Goal: Task Accomplishment & Management: Manage account settings

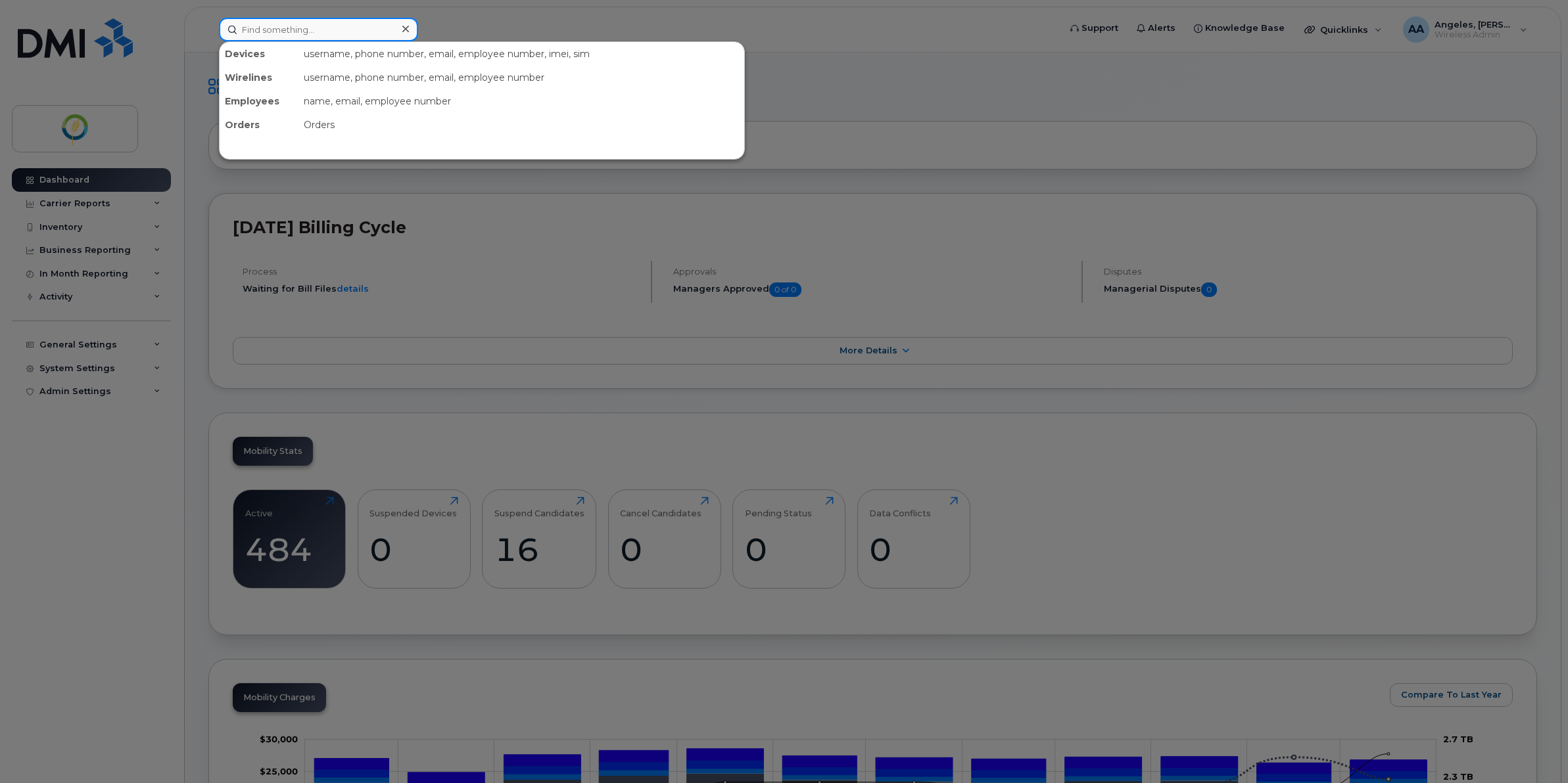
click at [274, 19] on input at bounding box center [319, 29] width 199 height 24
type input "n"
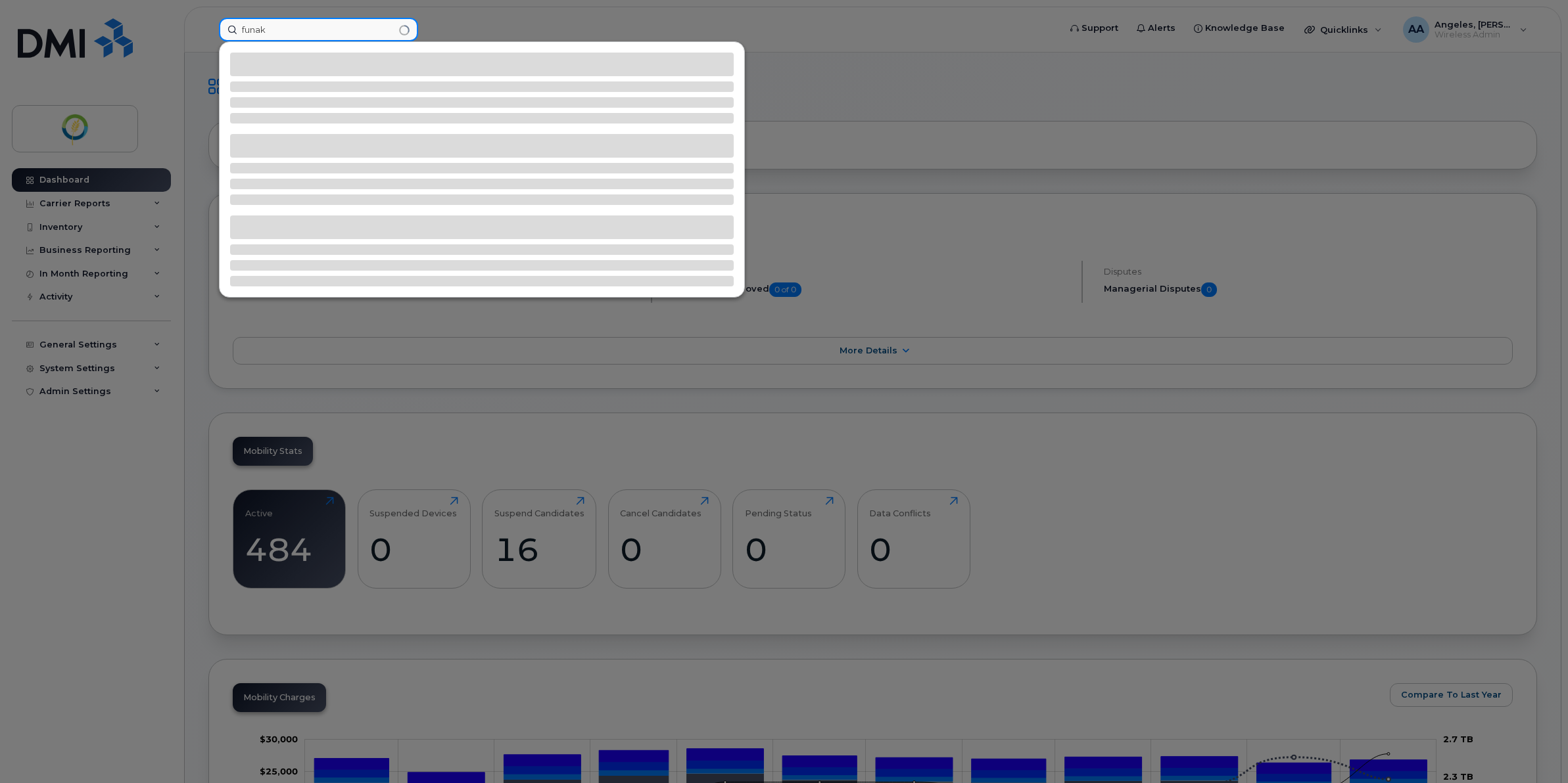
type input "funak"
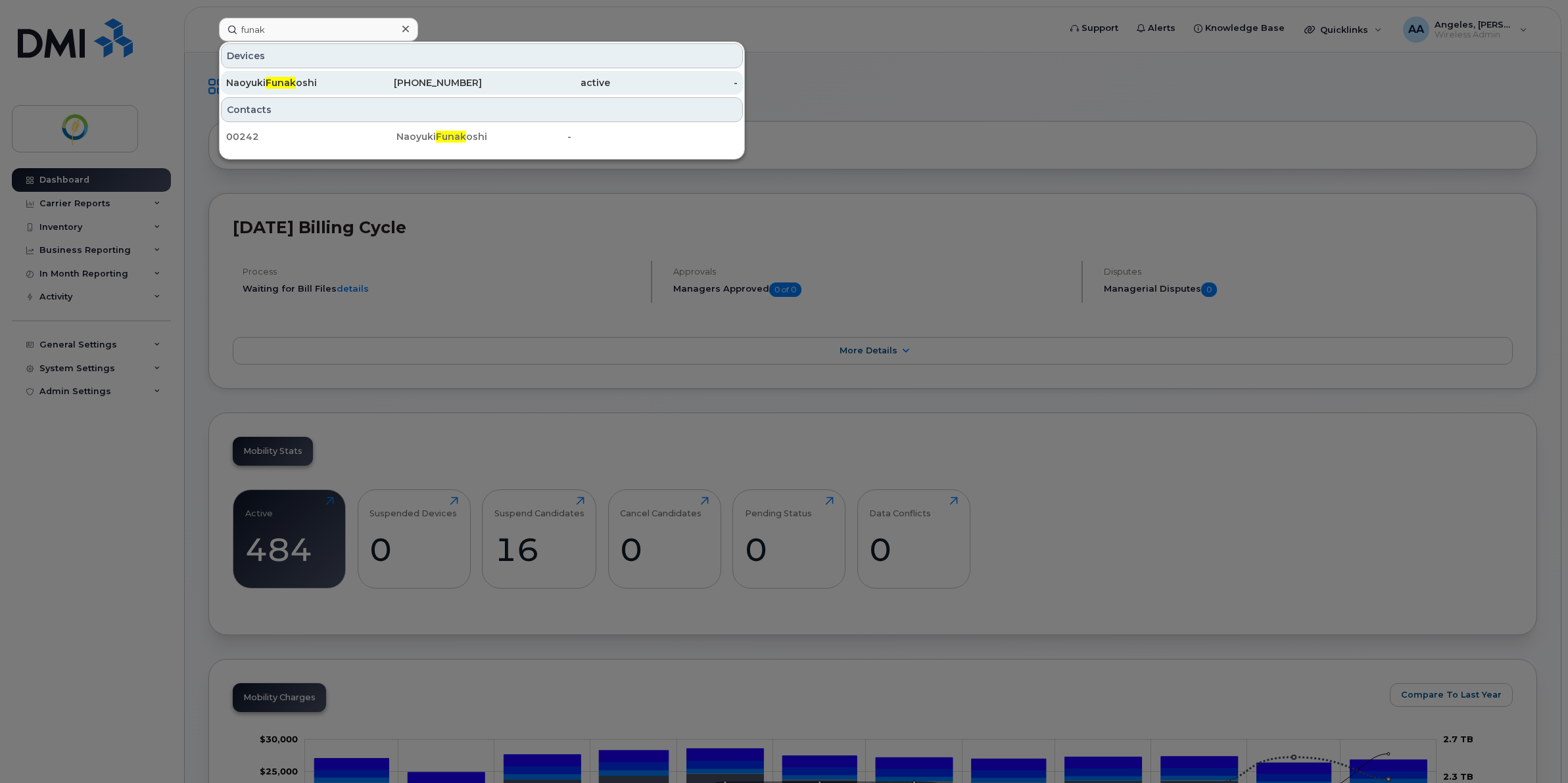
click at [311, 86] on div "Naoyuki Funak oshi" at bounding box center [290, 83] width 128 height 13
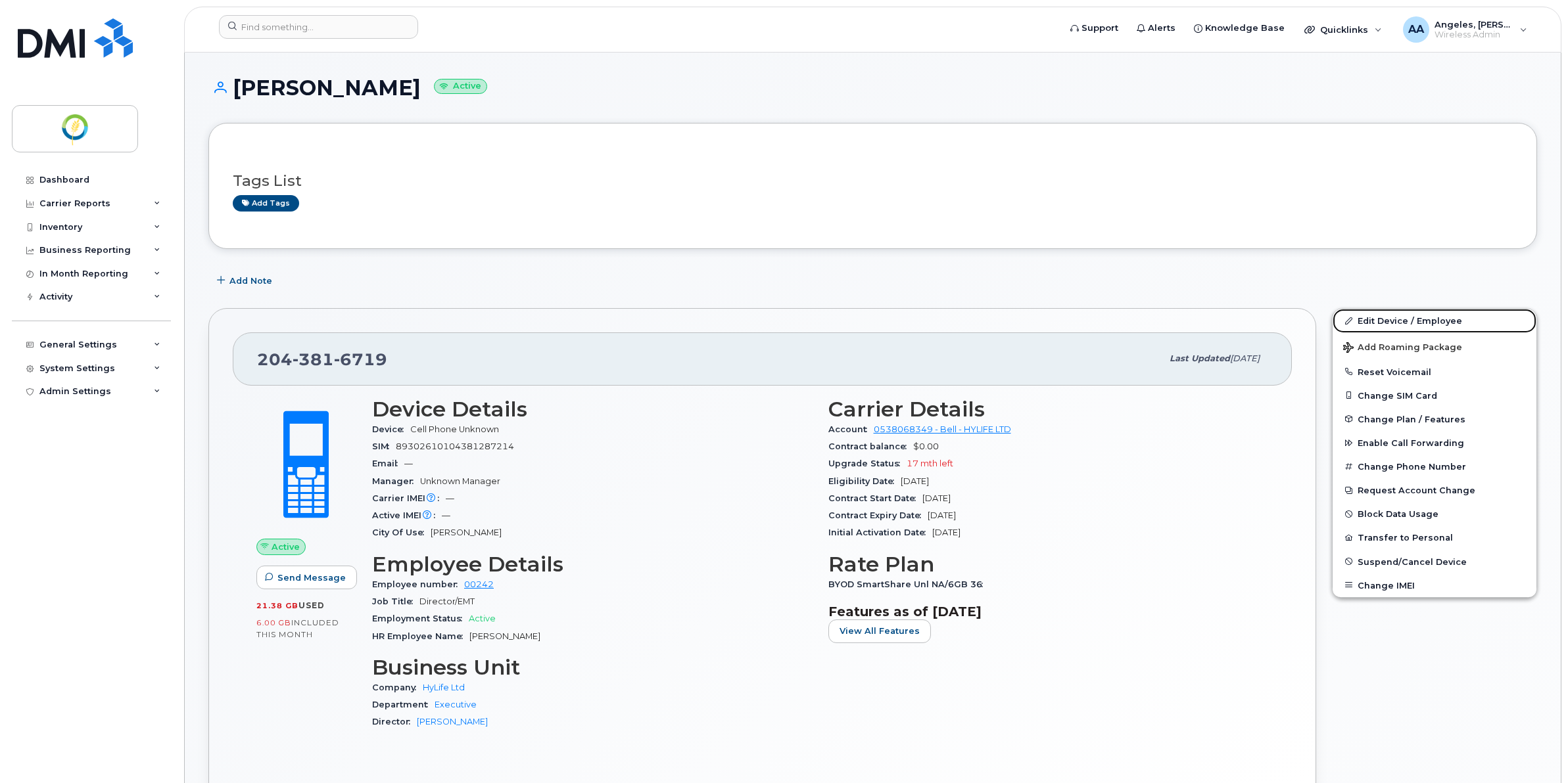
drag, startPoint x: 1382, startPoint y: 322, endPoint x: 1245, endPoint y: 347, distance: 139.3
click at [1382, 322] on link "Edit Device / Employee" at bounding box center [1433, 320] width 203 height 24
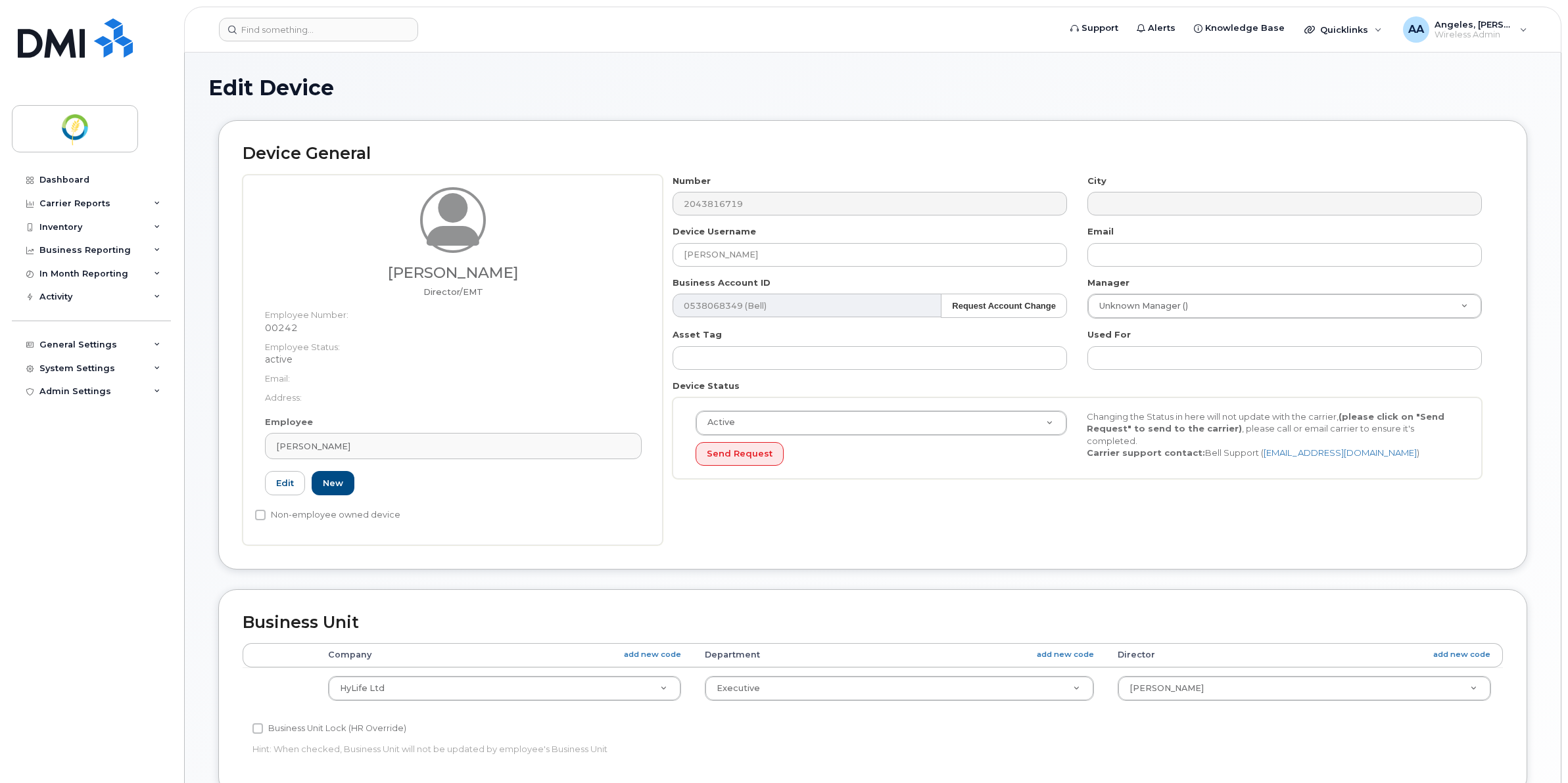
select select "29336448"
select select "29336490"
select select "29336510"
drag, startPoint x: 537, startPoint y: 274, endPoint x: 330, endPoint y: 274, distance: 207.0
click at [330, 274] on h3 "[PERSON_NAME]" at bounding box center [453, 273] width 377 height 16
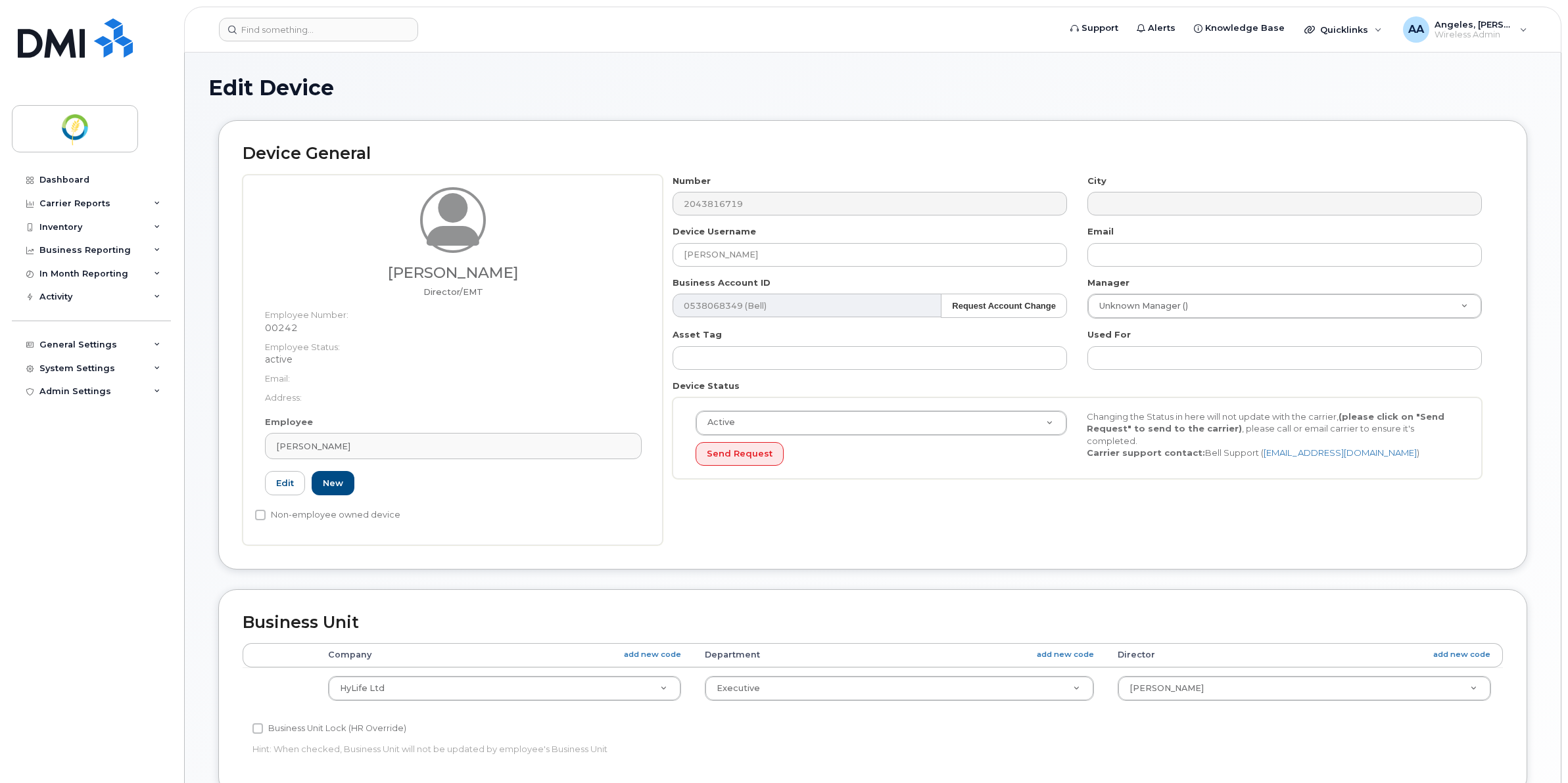
copy h3 "[PERSON_NAME]"
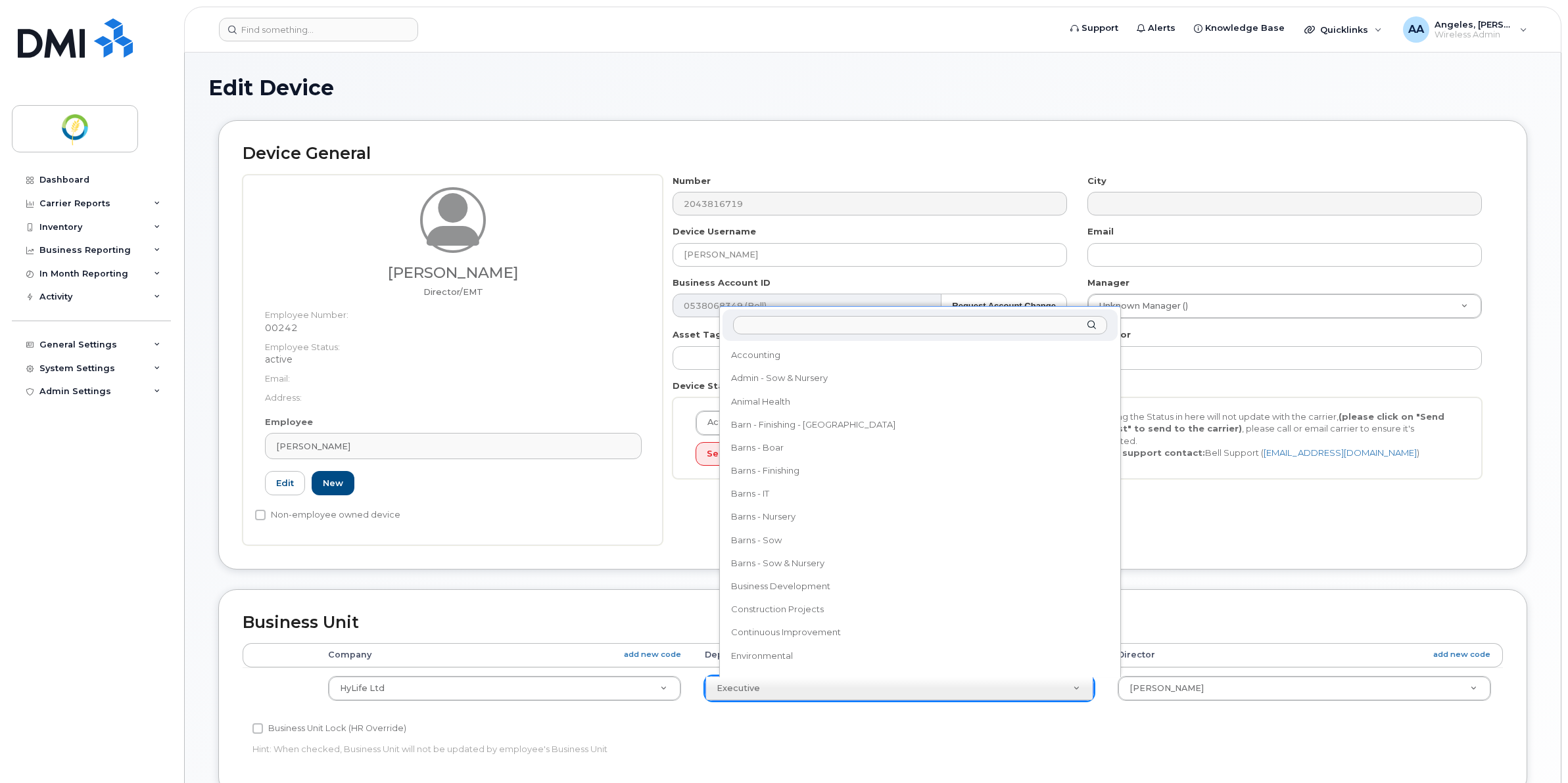
scroll to position [19, 0]
drag, startPoint x: 780, startPoint y: 692, endPoint x: 728, endPoint y: 691, distance: 52.0
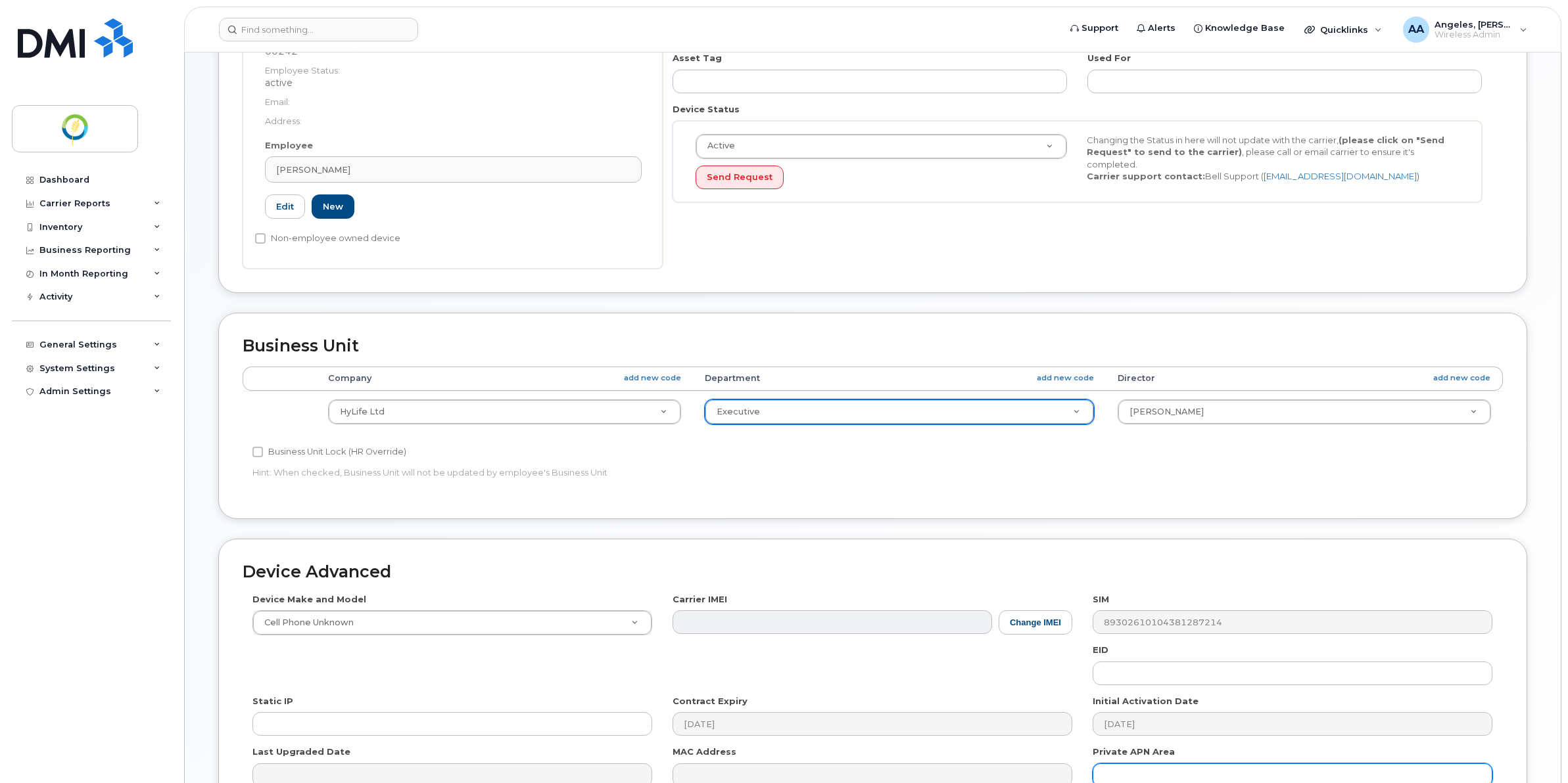
scroll to position [427, 0]
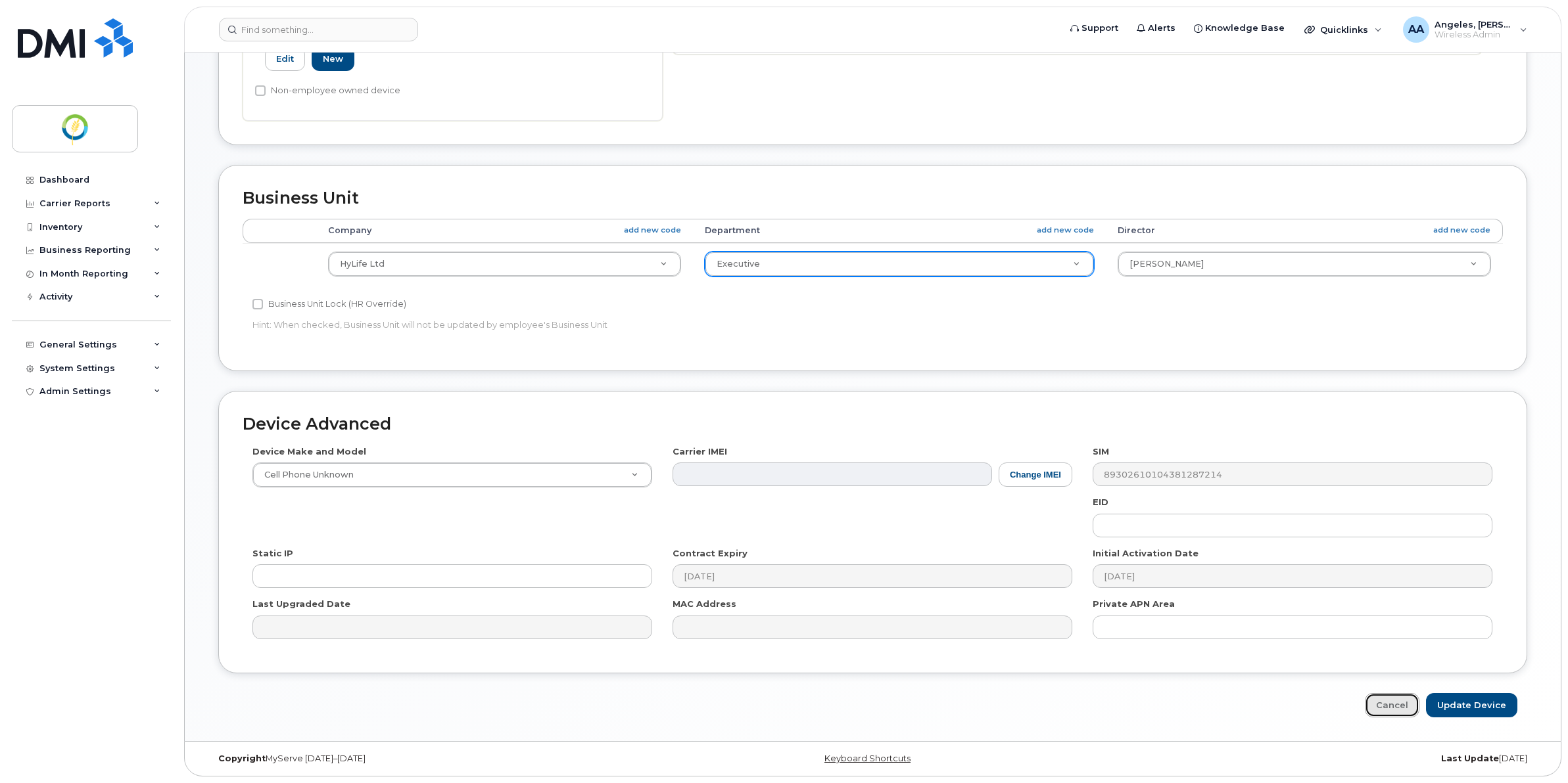
click at [1398, 702] on link "Cancel" at bounding box center [1391, 705] width 54 height 24
click at [1387, 705] on link "Cancel" at bounding box center [1391, 705] width 54 height 24
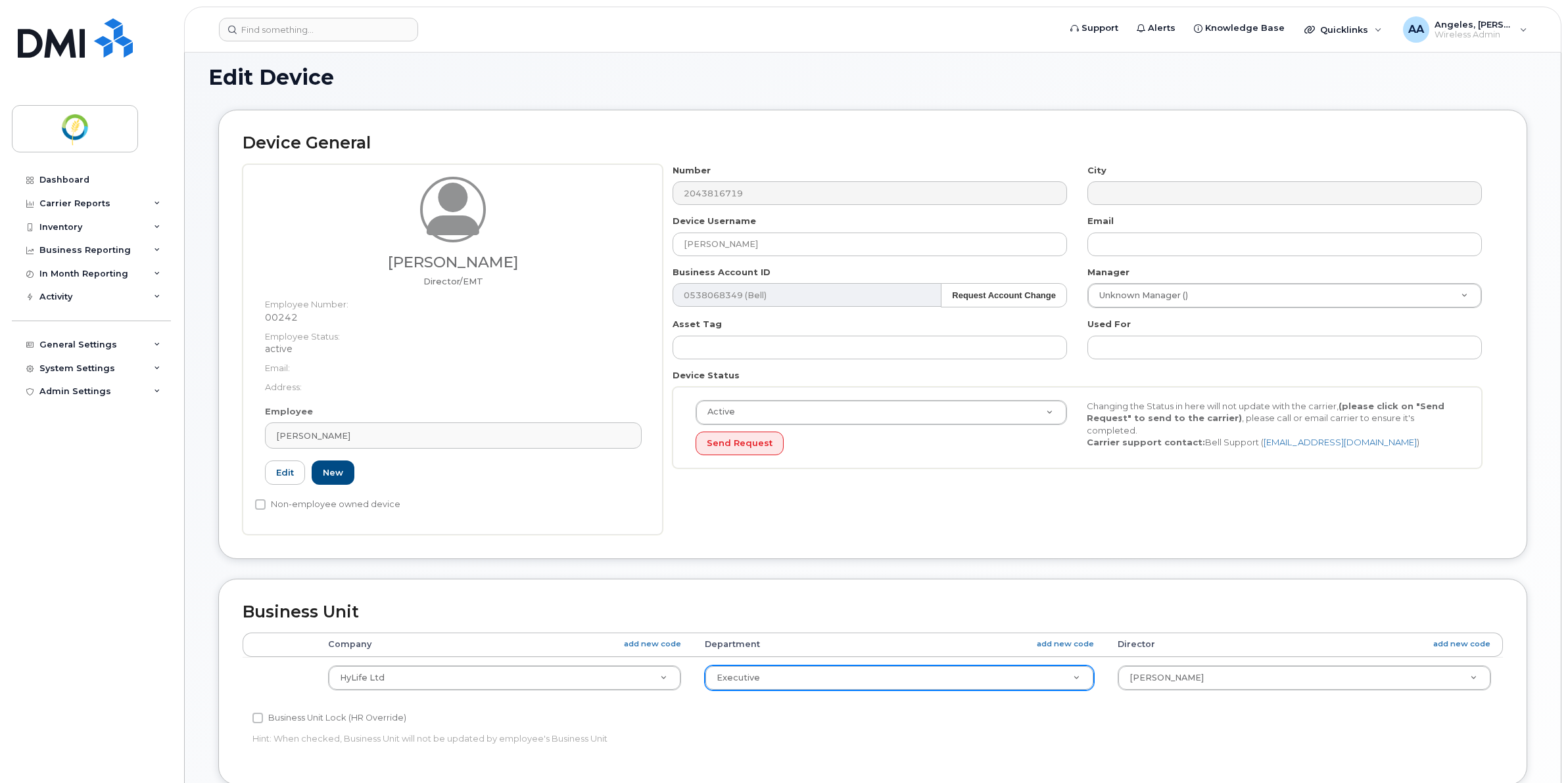
scroll to position [0, 0]
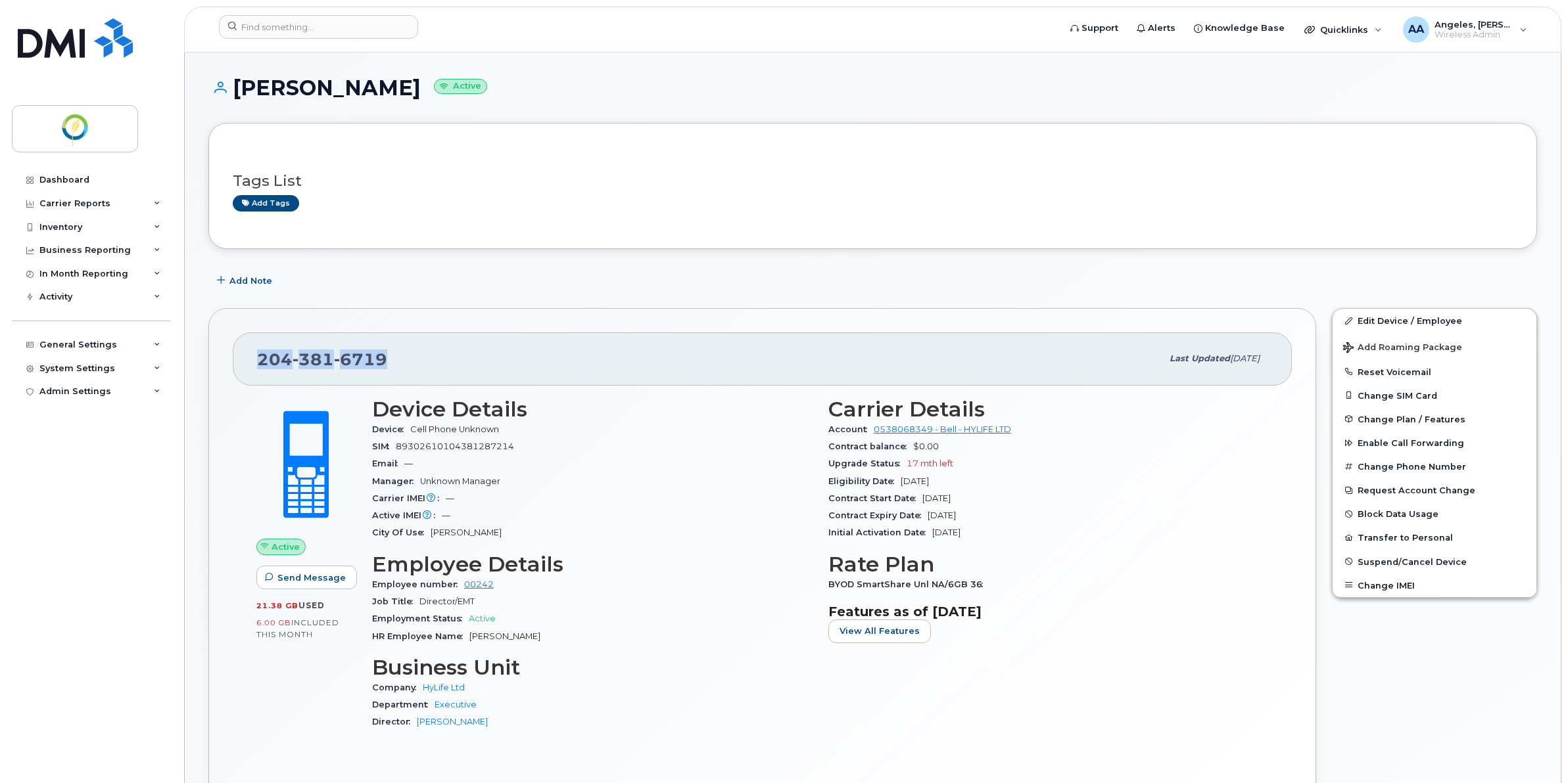
drag, startPoint x: 379, startPoint y: 356, endPoint x: 238, endPoint y: 359, distance: 141.0
click at [238, 358] on div "204 381 6719 Last updated Sep 12, 2024" at bounding box center [762, 358] width 1059 height 53
copy span "204 381 6719"
